Goal: Task Accomplishment & Management: Use online tool/utility

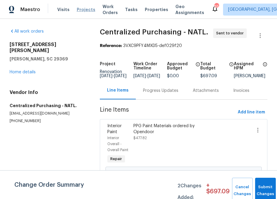
click at [87, 8] on span "Projects" at bounding box center [86, 10] width 19 height 6
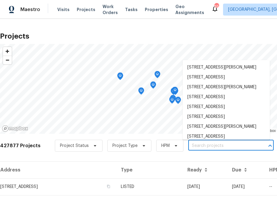
click at [201, 144] on input "text" at bounding box center [222, 145] width 69 height 9
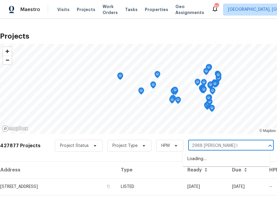
type input "2988 [PERSON_NAME]"
click at [205, 156] on li "[STREET_ADDRESS][PERSON_NAME]" at bounding box center [225, 159] width 87 height 10
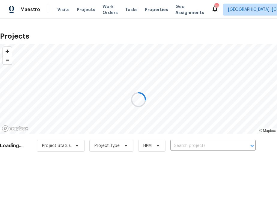
type input "[STREET_ADDRESS][PERSON_NAME]"
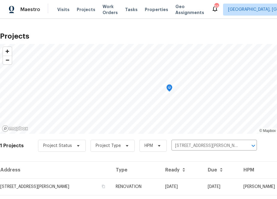
scroll to position [15, 0]
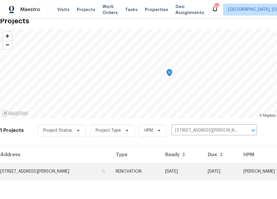
click at [72, 171] on td "[STREET_ADDRESS][PERSON_NAME]" at bounding box center [55, 171] width 111 height 17
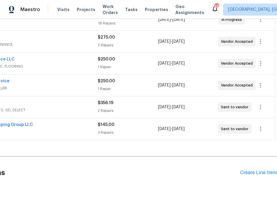
scroll to position [125, 0]
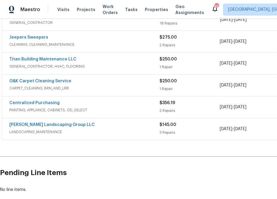
click at [26, 101] on span "Centralized Purchasing" at bounding box center [34, 103] width 50 height 6
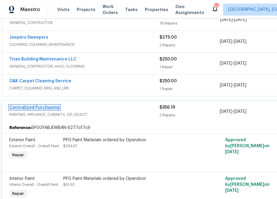
click at [43, 107] on link "Centralized Purchasing" at bounding box center [34, 107] width 50 height 4
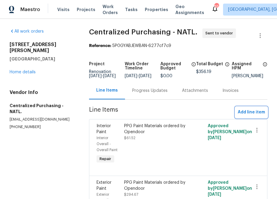
click at [243, 114] on span "Add line item" at bounding box center [250, 112] width 27 height 7
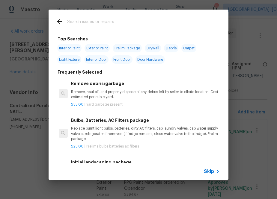
click at [127, 25] on input "text" at bounding box center [130, 22] width 127 height 9
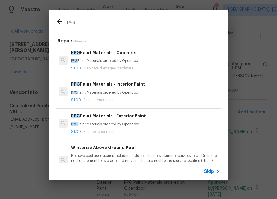
type input "ppg"
click at [85, 93] on p "PPG Paint Materials ordered by Opendoor" at bounding box center [145, 92] width 148 height 5
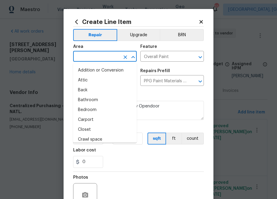
click at [95, 52] on input "text" at bounding box center [96, 56] width 47 height 9
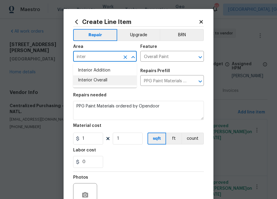
click at [97, 79] on li "Interior Overall" at bounding box center [104, 80] width 63 height 10
type input "Interior Overall"
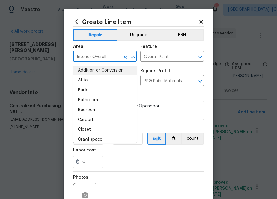
click at [132, 44] on span "Area Interior Overall ​" at bounding box center [104, 53] width 63 height 24
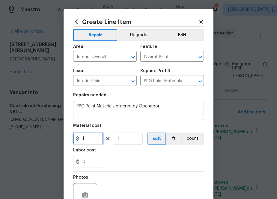
click at [93, 135] on input "1" at bounding box center [88, 139] width 30 height 12
paste input "485.5"
type input "485.51"
click at [115, 157] on div "0" at bounding box center [138, 162] width 130 height 12
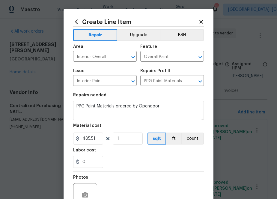
scroll to position [59, 0]
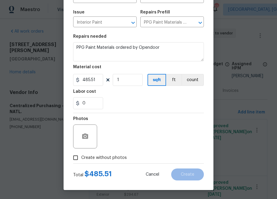
click at [111, 159] on span "Create without photos" at bounding box center [103, 158] width 45 height 6
click at [81, 159] on input "Create without photos" at bounding box center [75, 157] width 11 height 11
checkbox input "true"
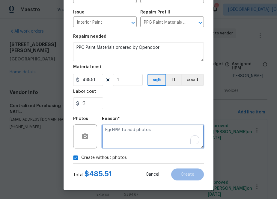
click at [135, 138] on textarea "To enrich screen reader interactions, please activate Accessibility in Grammarl…" at bounding box center [153, 136] width 102 height 24
type textarea "na"
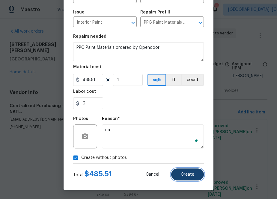
click at [186, 175] on span "Create" at bounding box center [186, 174] width 13 height 4
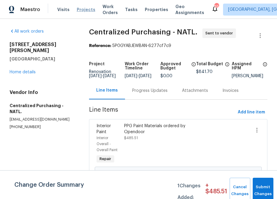
click at [77, 10] on span "Projects" at bounding box center [86, 10] width 19 height 6
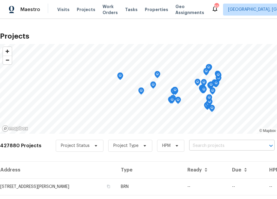
click at [206, 145] on input "text" at bounding box center [223, 145] width 69 height 9
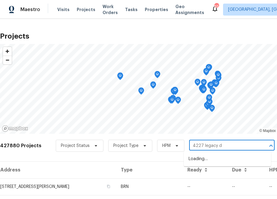
type input "4227 legacy dr"
click at [200, 160] on li "[STREET_ADDRESS]" at bounding box center [226, 159] width 87 height 10
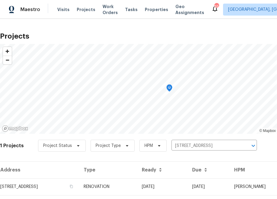
scroll to position [15, 0]
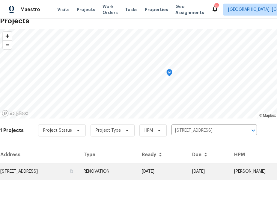
click at [56, 170] on td "[STREET_ADDRESS]" at bounding box center [39, 171] width 79 height 17
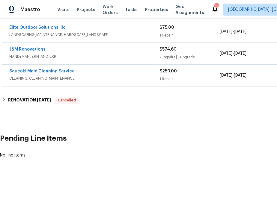
scroll to position [113, 62]
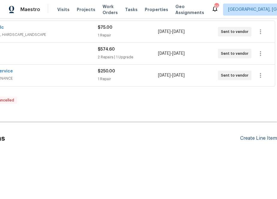
click at [263, 139] on div "Create Line Item" at bounding box center [258, 139] width 37 height 6
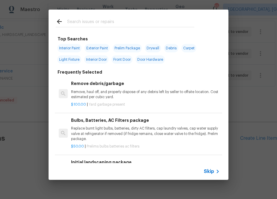
click at [114, 23] on input "text" at bounding box center [130, 22] width 127 height 9
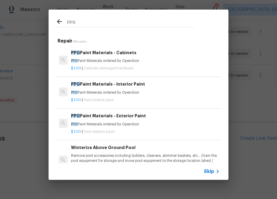
type input "ppg"
click at [98, 117] on h6 "PPG Paint Materials - Exterior Paint" at bounding box center [145, 116] width 148 height 7
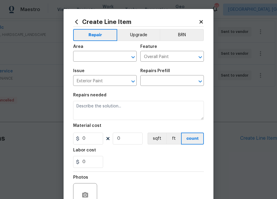
type input "PPG Paint Materials - Exterior Paint $1.00"
type textarea "PPG Paint Materials ordered by Opendoor"
type input "1"
click at [98, 55] on input "text" at bounding box center [96, 56] width 47 height 9
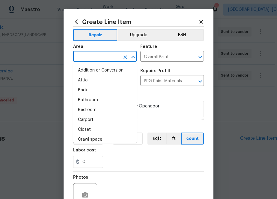
type input "o"
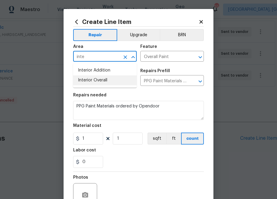
click at [82, 78] on li "Interior Overall" at bounding box center [104, 80] width 63 height 10
type input "Interior Overall"
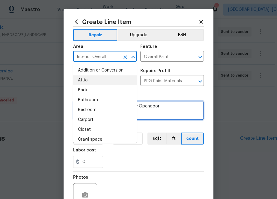
click at [162, 114] on textarea "PPG Paint Materials ordered by Opendoor" at bounding box center [138, 110] width 130 height 19
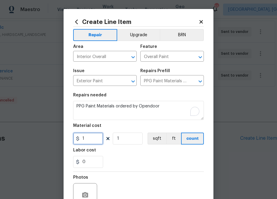
click at [101, 137] on input "1" at bounding box center [88, 139] width 30 height 12
paste input "19.45"
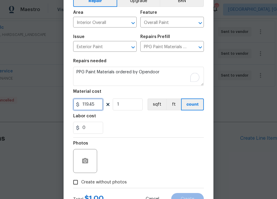
scroll to position [59, 0]
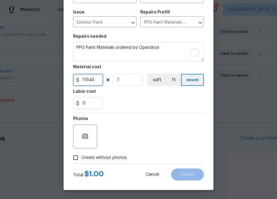
type input "119.45"
click at [104, 156] on span "Create without photos" at bounding box center [103, 158] width 45 height 6
click at [81, 156] on input "Create without photos" at bounding box center [75, 157] width 11 height 11
checkbox input "true"
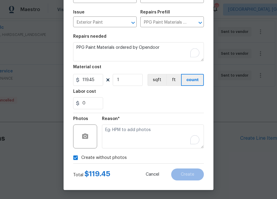
click at [119, 147] on textarea "To enrich screen reader interactions, please activate Accessibility in Grammarl…" at bounding box center [153, 136] width 102 height 24
type textarea "na"
click at [208, 153] on div "Create Line Item Repair Upgrade BRN Area Interior Overall ​ Feature Overall Pai…" at bounding box center [138, 70] width 150 height 240
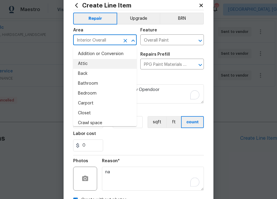
click at [88, 41] on input "Interior Overall" at bounding box center [96, 40] width 47 height 9
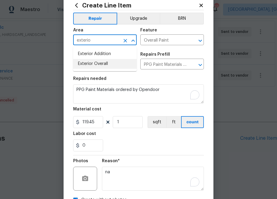
click at [82, 63] on li "Exterior Overall" at bounding box center [104, 64] width 63 height 10
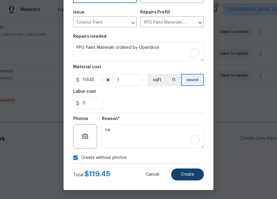
type input "Exterior Overall"
click at [189, 173] on span "Create" at bounding box center [186, 174] width 13 height 4
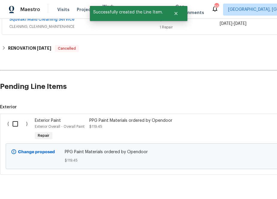
scroll to position [181, 0]
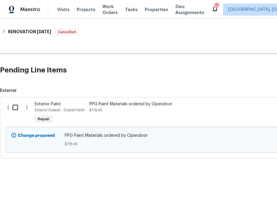
click at [15, 109] on input "checkbox" at bounding box center [17, 107] width 17 height 13
checkbox input "true"
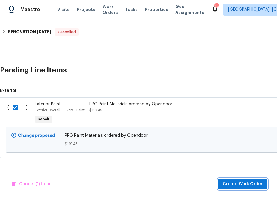
click at [249, 187] on span "Create Work Order" at bounding box center [242, 183] width 40 height 7
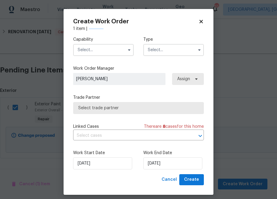
click at [112, 56] on div "Capability Type" at bounding box center [138, 46] width 130 height 29
click at [112, 53] on input "text" at bounding box center [103, 50] width 60 height 12
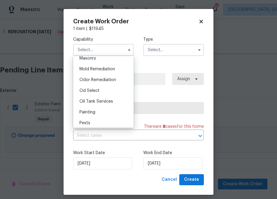
scroll to position [459, 0]
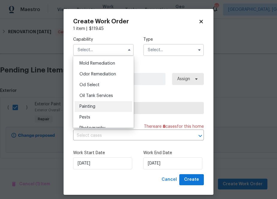
click at [109, 106] on div "Painting" at bounding box center [103, 106] width 57 height 11
type input "Painting"
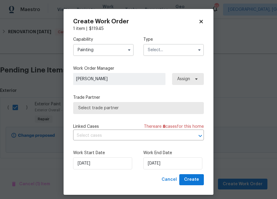
click at [154, 56] on input "text" at bounding box center [173, 50] width 60 height 12
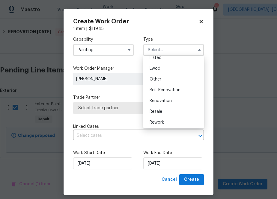
scroll to position [71, 0]
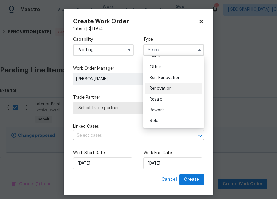
click at [161, 87] on span "Renovation" at bounding box center [160, 88] width 22 height 4
type input "Renovation"
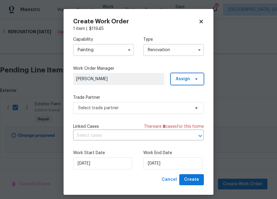
click at [181, 81] on span "Assign" at bounding box center [182, 79] width 14 height 6
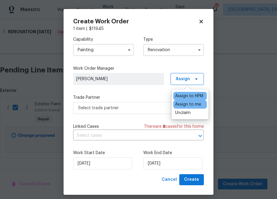
click at [181, 107] on div "Assign to me" at bounding box center [190, 104] width 34 height 8
click at [180, 106] on div "Assign to me" at bounding box center [188, 104] width 26 height 6
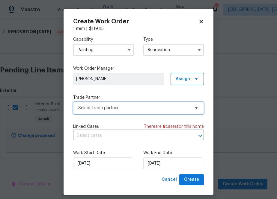
click at [145, 107] on span "Select trade partner" at bounding box center [134, 108] width 112 height 6
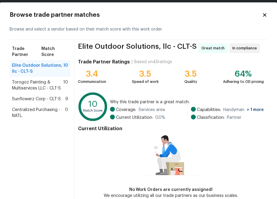
scroll to position [39, 0]
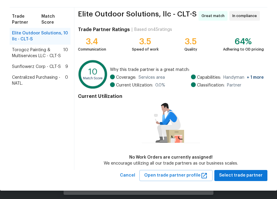
click at [21, 78] on span "Centralized Purchasing - NATL." at bounding box center [38, 81] width 53 height 12
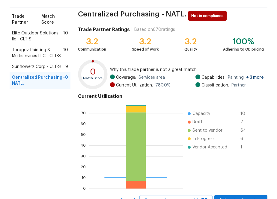
scroll to position [64, 0]
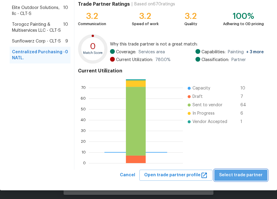
click at [254, 180] on button "Select trade partner" at bounding box center [240, 175] width 53 height 11
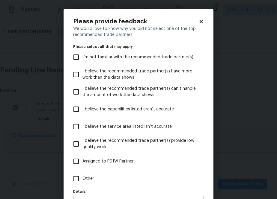
scroll to position [38, 0]
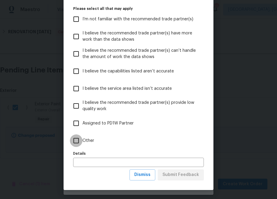
click at [75, 138] on input "Other" at bounding box center [76, 140] width 13 height 13
checkbox input "true"
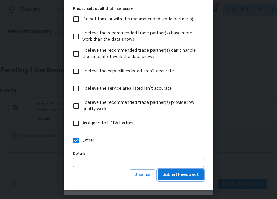
click at [178, 177] on span "Submit Feedback" at bounding box center [180, 174] width 37 height 7
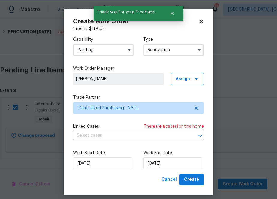
scroll to position [0, 0]
click at [193, 178] on span "Create" at bounding box center [191, 179] width 15 height 7
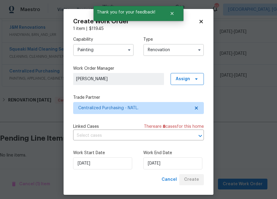
scroll to position [135, 0]
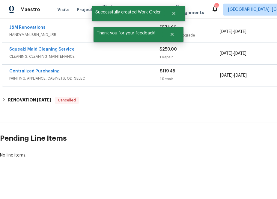
click at [27, 63] on div "Squeaki Maid Cleaning Service CLEANING, CLEANING_MAINTENANCE $250.00 1 Repair […" at bounding box center [169, 54] width 334 height 22
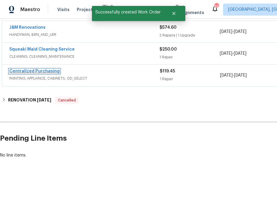
click at [27, 69] on link "Centralized Purchasing" at bounding box center [34, 71] width 50 height 4
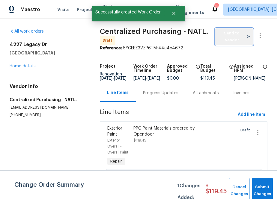
click at [222, 33] on span "Send to Vendor" at bounding box center [234, 37] width 32 height 14
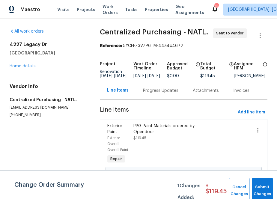
scroll to position [24, 0]
